Goal: Information Seeking & Learning: Find specific fact

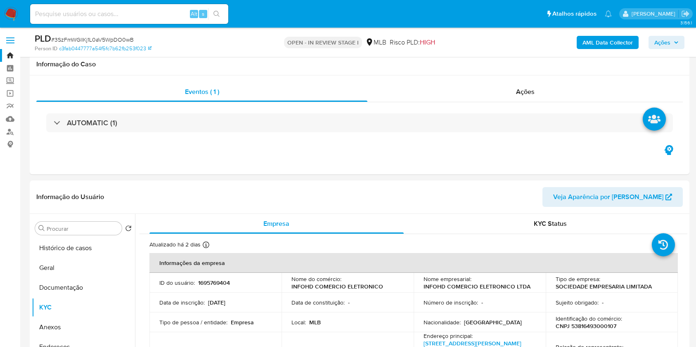
select select "10"
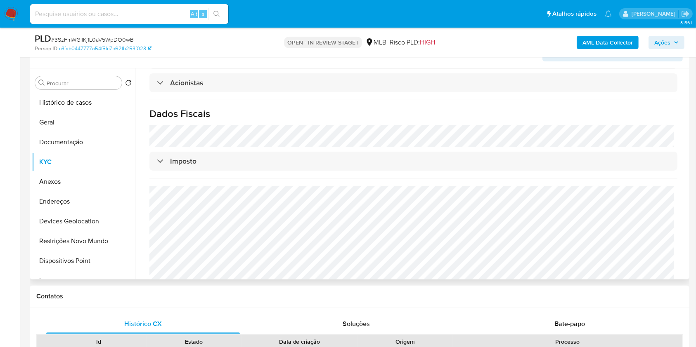
scroll to position [146, 0]
click at [279, 107] on h1 "Dados Fiscais" at bounding box center [413, 113] width 528 height 12
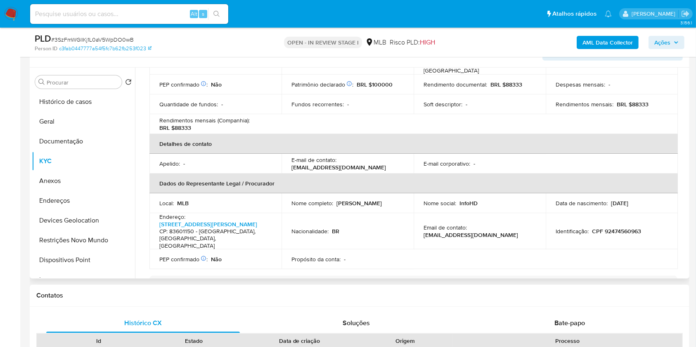
scroll to position [82, 0]
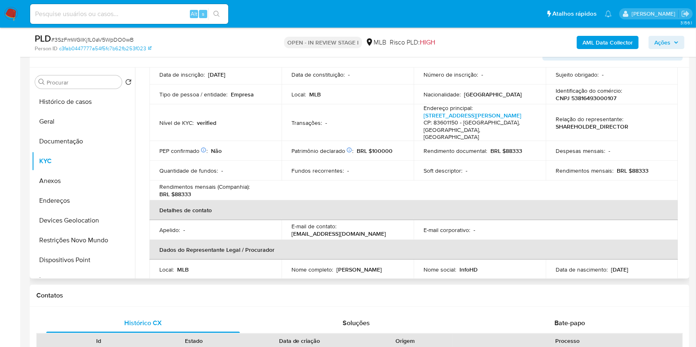
click at [601, 98] on p "CNPJ 53816493000107" at bounding box center [585, 97] width 61 height 7
copy p "53816493000107"
click at [410, 166] on td "Fundos recorrentes : -" at bounding box center [347, 171] width 132 height 20
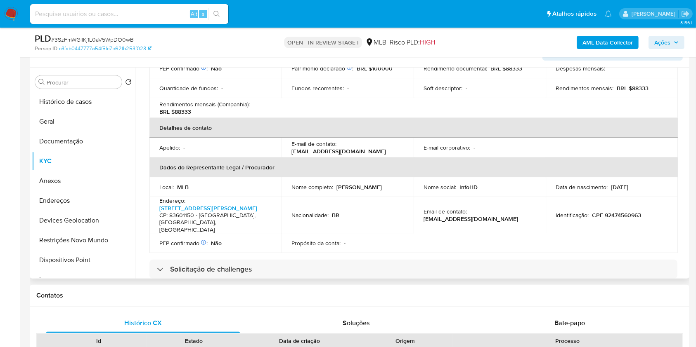
scroll to position [170, 0]
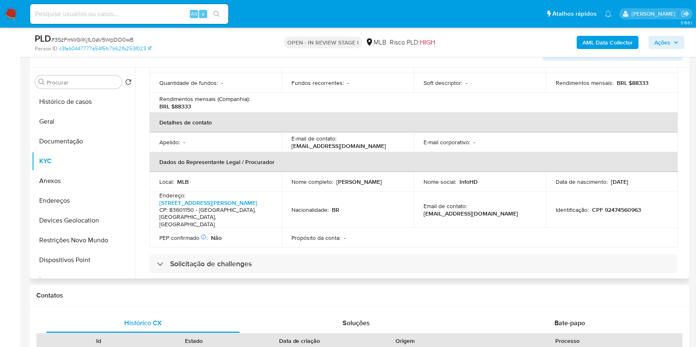
click at [626, 206] on p "CPF 92474560963" at bounding box center [616, 209] width 49 height 7
copy p "92474560963"
click at [266, 232] on td "PEP confirmado Obtido de listas internas : Não" at bounding box center [215, 238] width 132 height 20
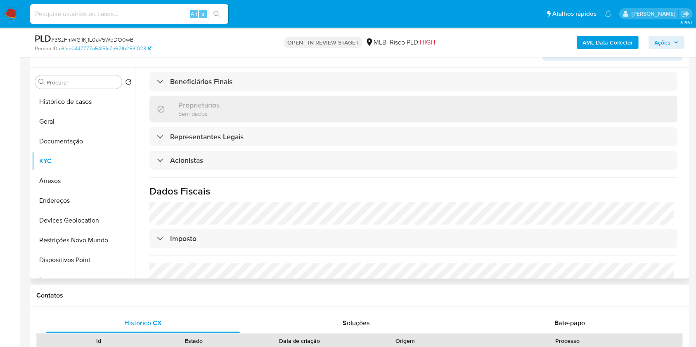
scroll to position [434, 0]
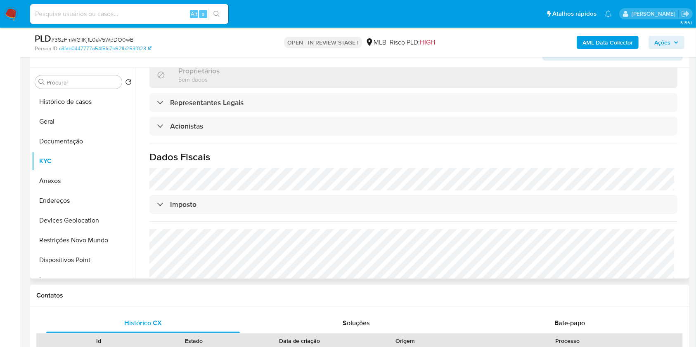
click at [482, 179] on div "Informações da empresa ID do usuário : 1695769404 Nome do comércio : INFOHD COM…" at bounding box center [413, 1] width 528 height 657
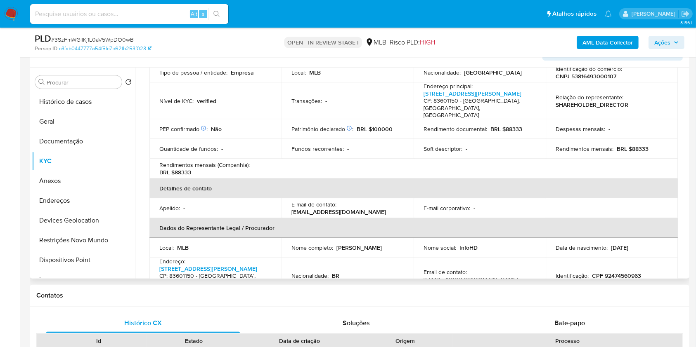
scroll to position [82, 0]
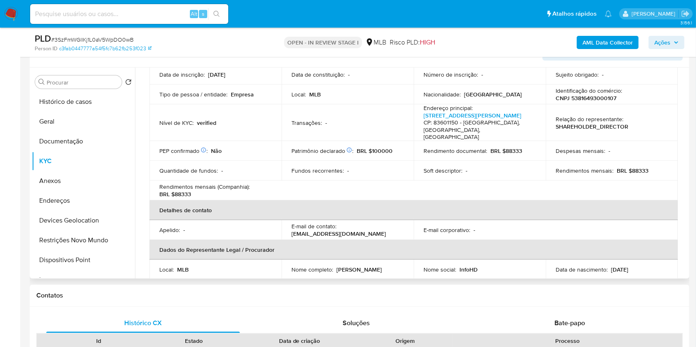
click at [598, 96] on p "CNPJ 53816493000107" at bounding box center [585, 97] width 61 height 7
copy p "53816493000107"
click at [558, 202] on th "Detalhes de contato" at bounding box center [413, 211] width 528 height 20
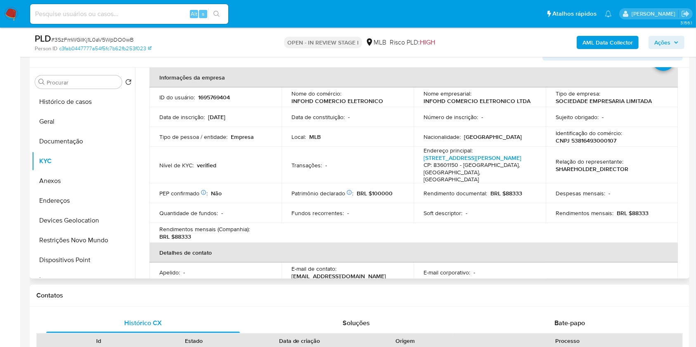
scroll to position [38, 0]
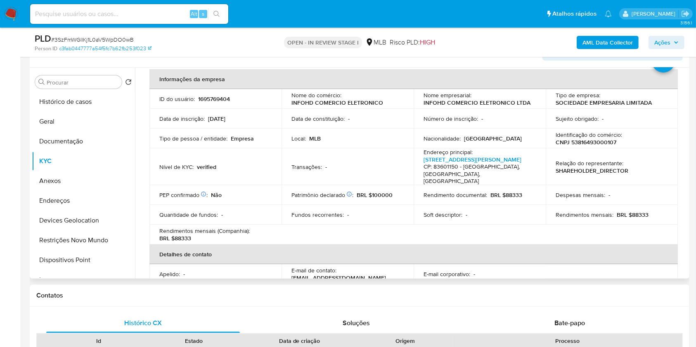
click at [295, 103] on p "INFOHD COMERCIO ELETRONICO" at bounding box center [337, 102] width 92 height 7
copy p "INFOHD"
click at [266, 140] on div "Tipo de pessoa / entidade : Empresa" at bounding box center [215, 138] width 112 height 7
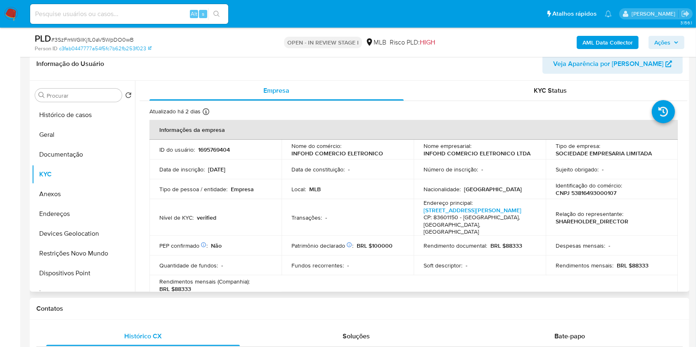
scroll to position [125, 0]
